Goal: Task Accomplishment & Management: Use online tool/utility

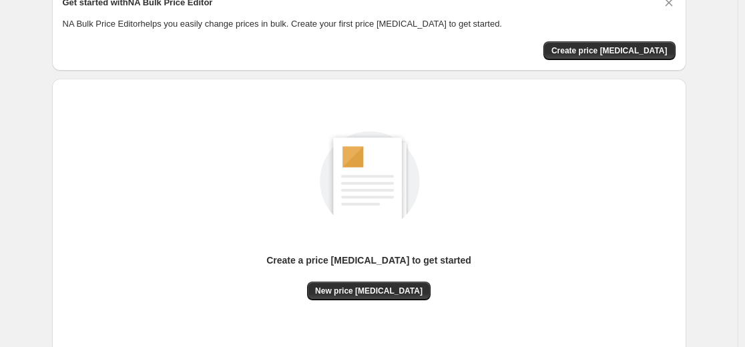
scroll to position [153, 0]
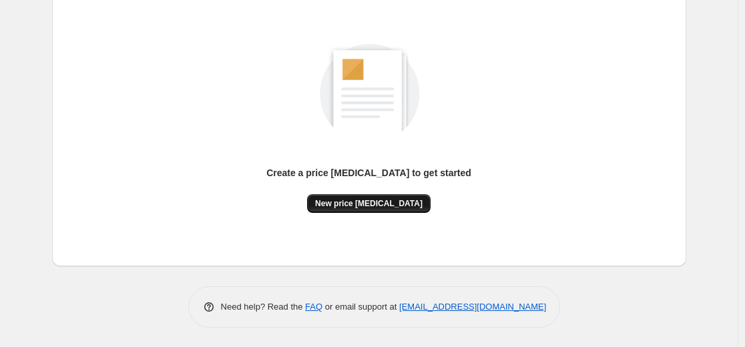
click at [394, 198] on button "New price [MEDICAL_DATA]" at bounding box center [369, 203] width 124 height 19
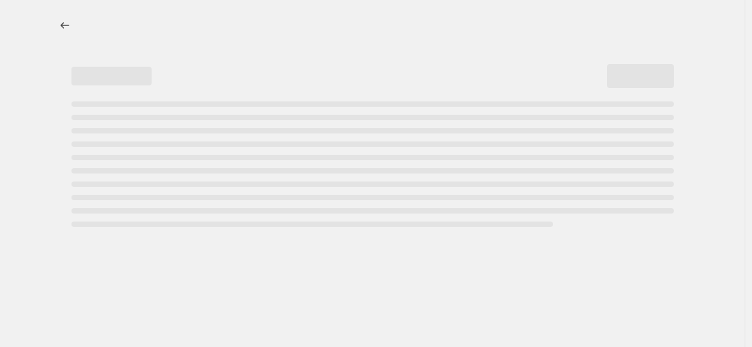
select select "percentage"
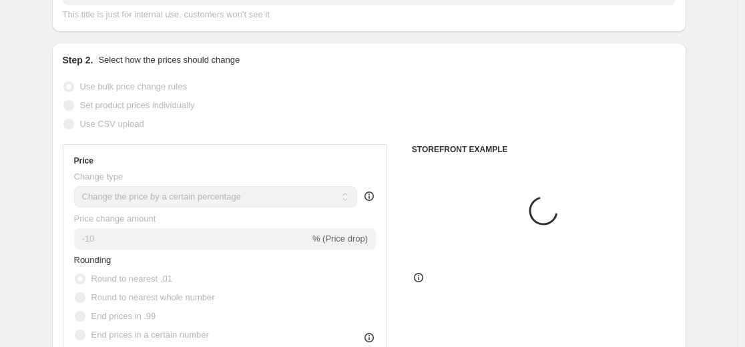
scroll to position [200, 0]
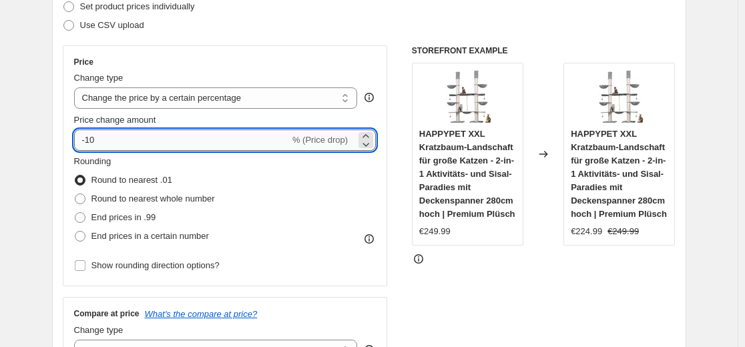
click at [209, 136] on input "-10" at bounding box center [182, 140] width 216 height 21
type input "-1"
type input "-35"
click at [322, 21] on div "Use CSV upload" at bounding box center [369, 25] width 613 height 19
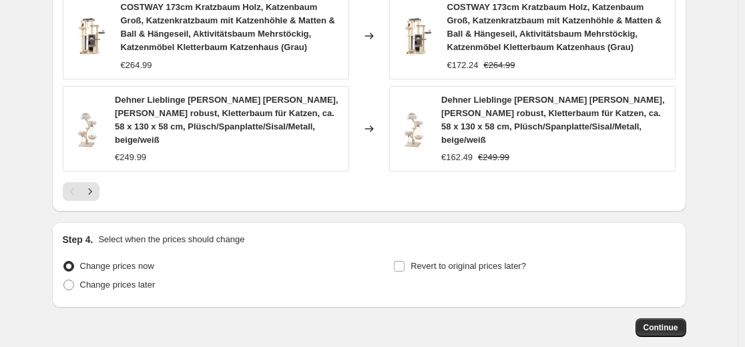
scroll to position [1090, 0]
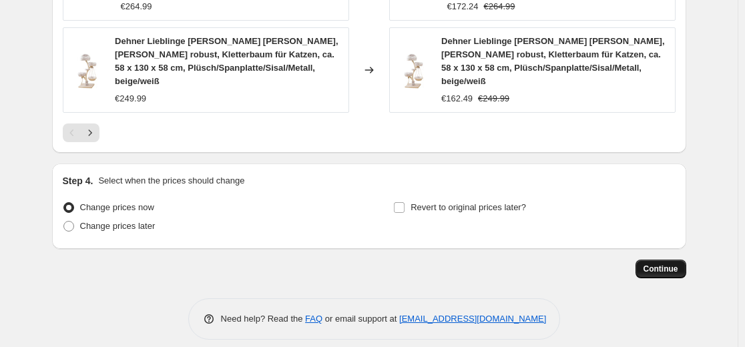
click at [664, 264] on span "Continue" at bounding box center [661, 269] width 35 height 11
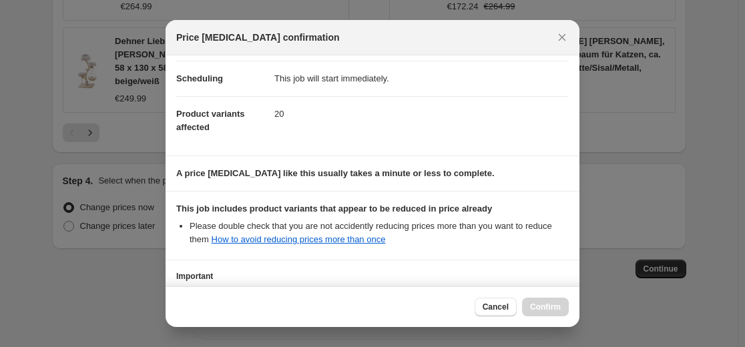
scroll to position [215, 0]
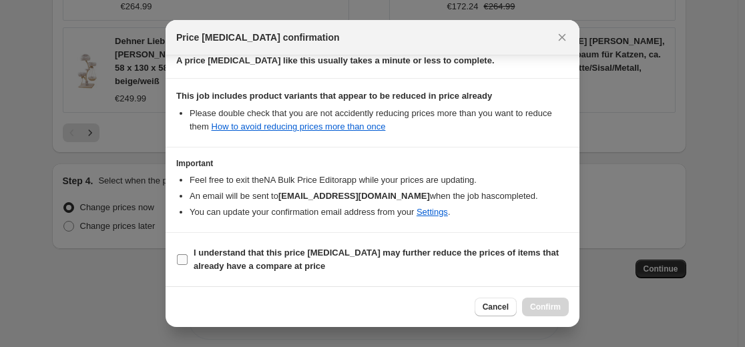
click at [359, 254] on b "I understand that this price [MEDICAL_DATA] may further reduce the prices of it…" at bounding box center [376, 259] width 365 height 23
click at [188, 254] on input "I understand that this price [MEDICAL_DATA] may further reduce the prices of it…" at bounding box center [182, 259] width 11 height 11
checkbox input "true"
click at [547, 303] on span "Confirm" at bounding box center [545, 307] width 31 height 11
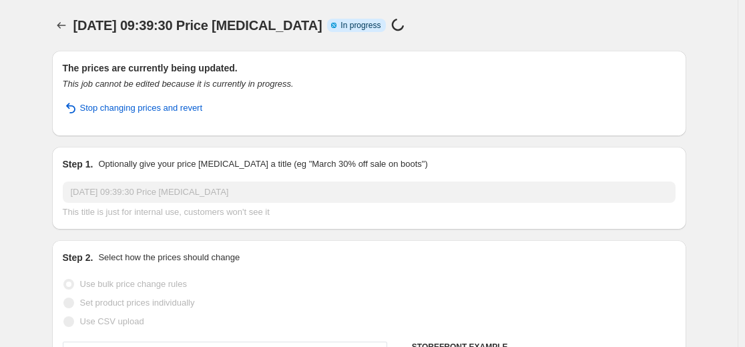
select select "percentage"
